Goal: Browse casually: Explore the website without a specific task or goal

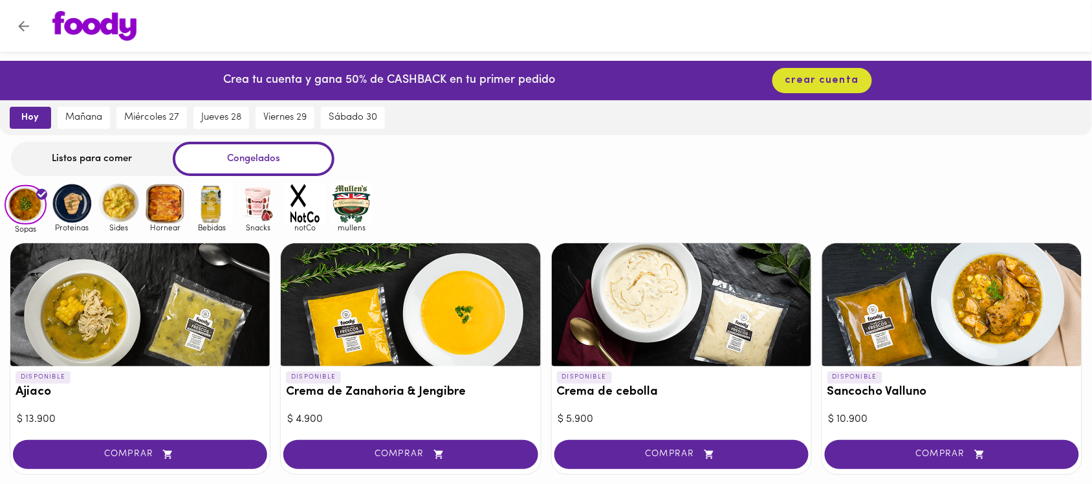
click at [66, 188] on img at bounding box center [72, 203] width 42 height 42
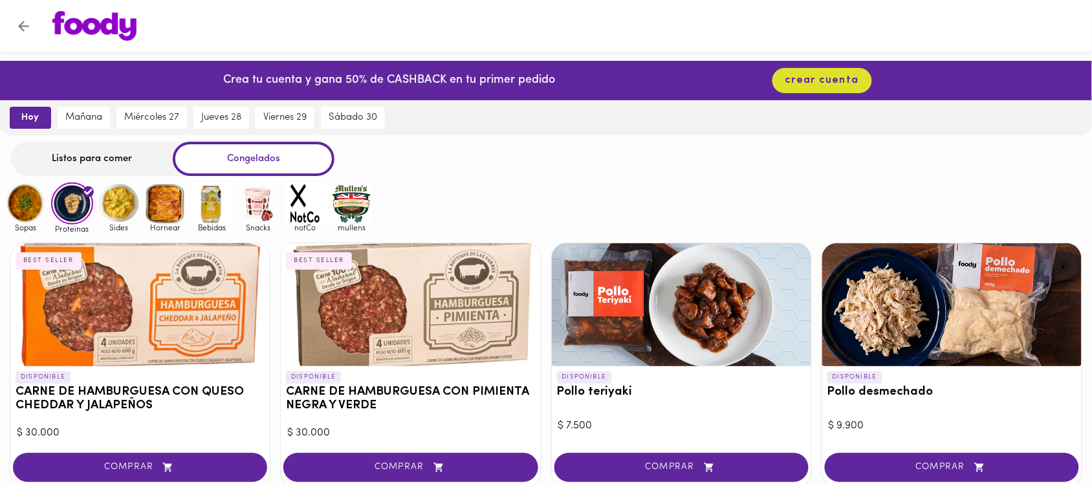
click at [111, 209] on img at bounding box center [119, 203] width 42 height 42
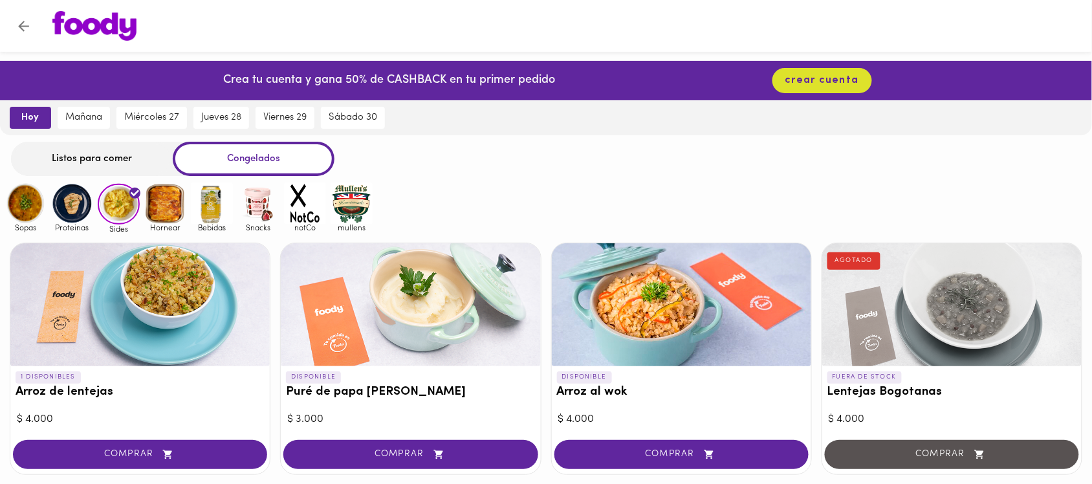
click at [167, 202] on img at bounding box center [165, 203] width 42 height 42
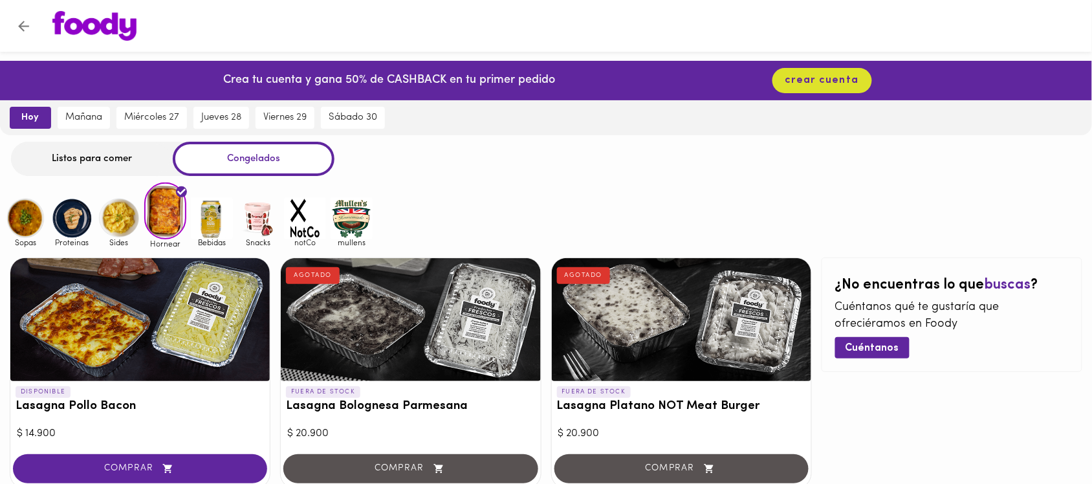
click at [19, 224] on img at bounding box center [26, 218] width 42 height 42
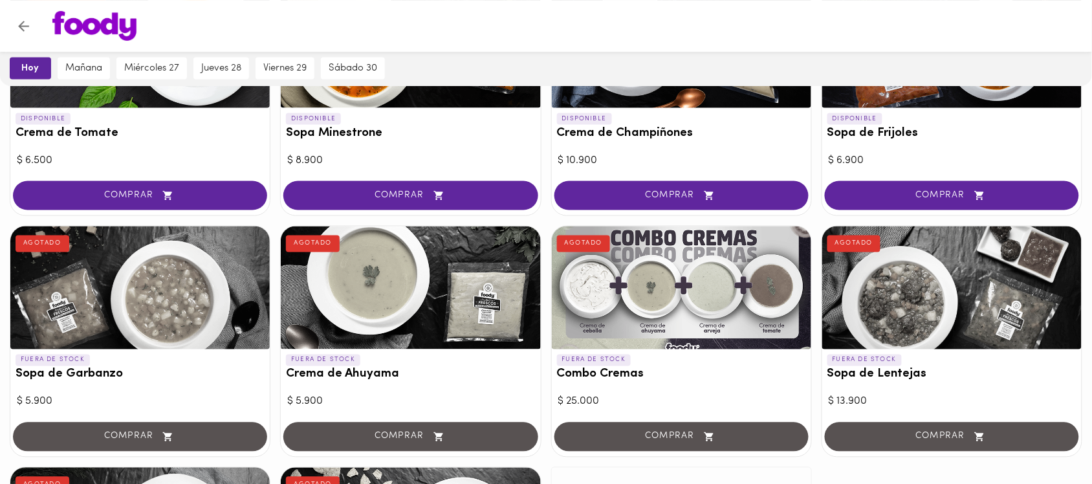
scroll to position [647, 0]
